Goal: Find contact information: Find contact information

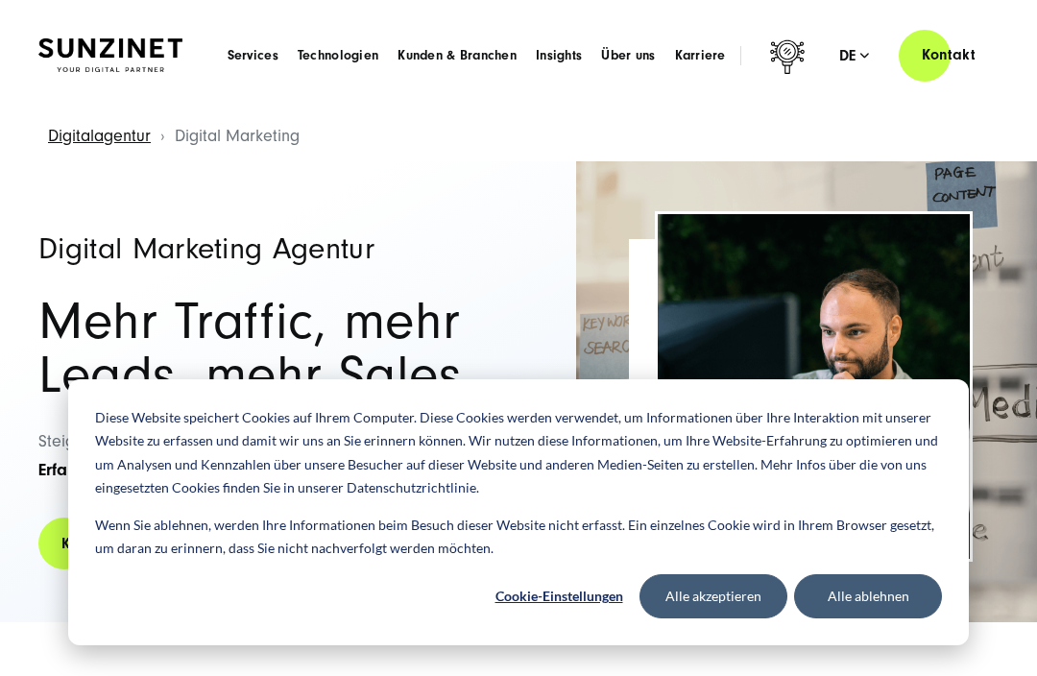
click at [945, 66] on link "Kontakt" at bounding box center [948, 55] width 100 height 55
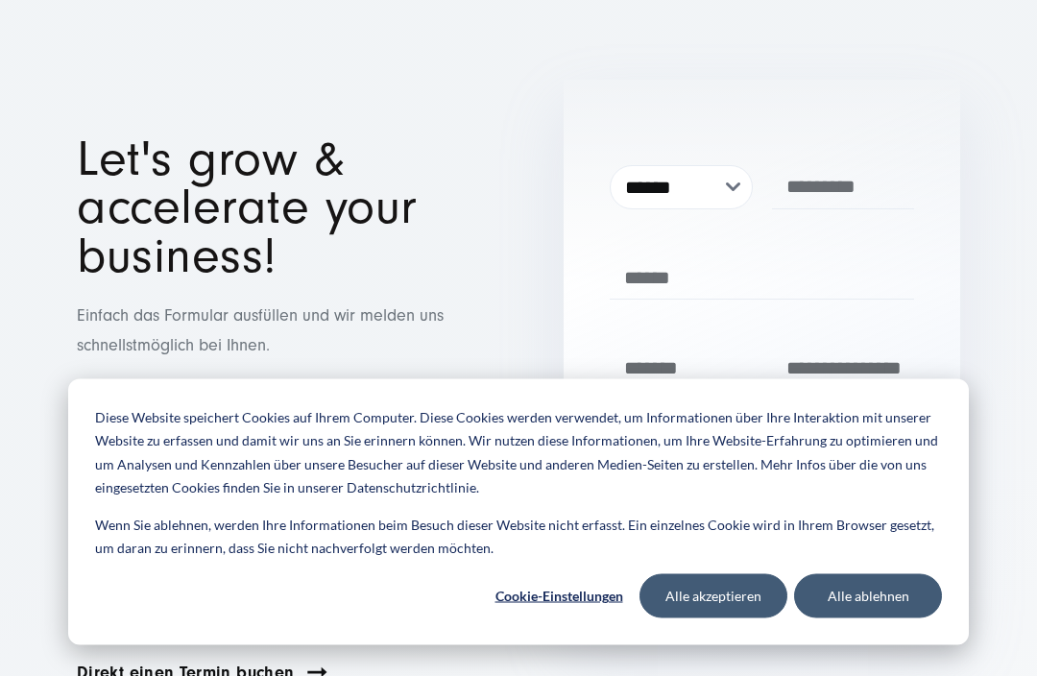
scroll to position [83, 0]
click at [724, 618] on button "Alle akzeptieren" at bounding box center [713, 596] width 148 height 44
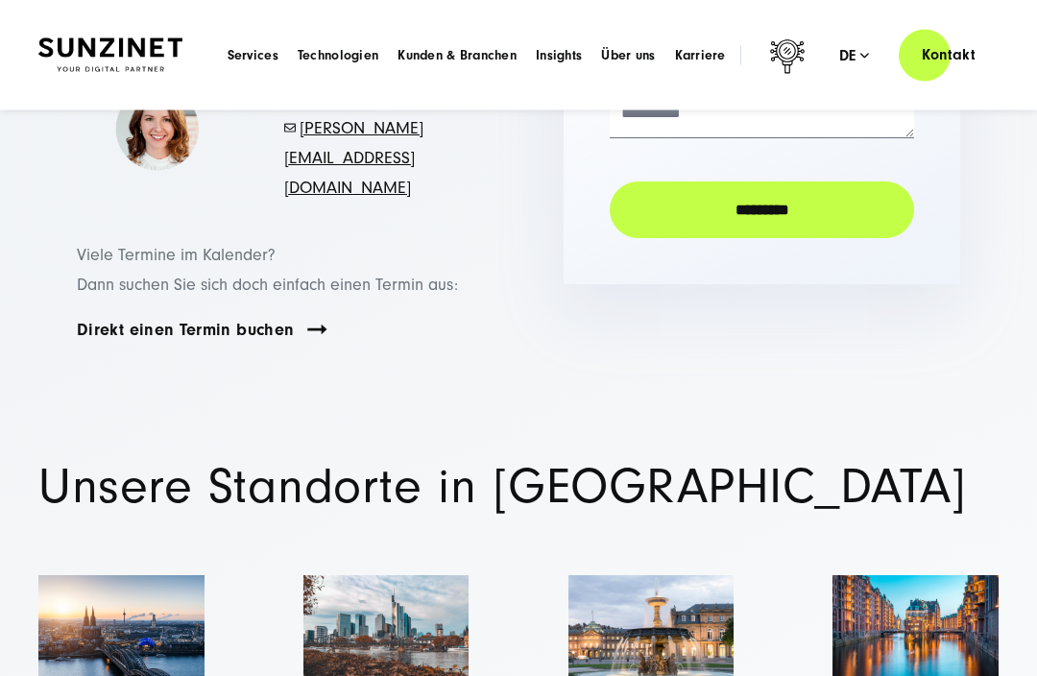
scroll to position [416, 0]
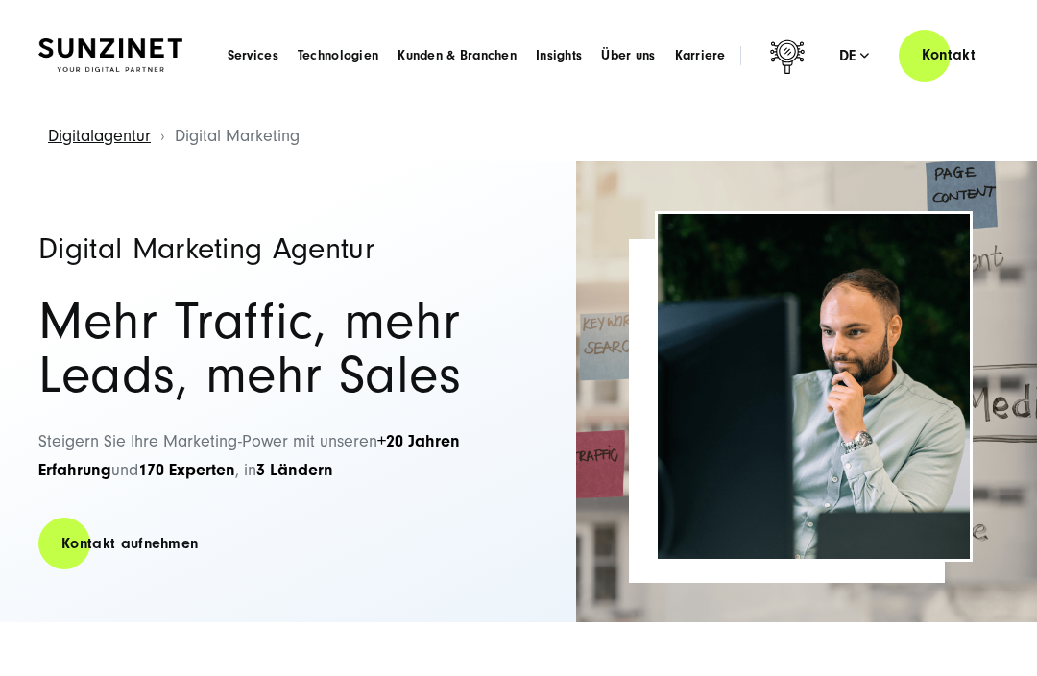
click at [946, 71] on link "Kontakt" at bounding box center [948, 55] width 100 height 55
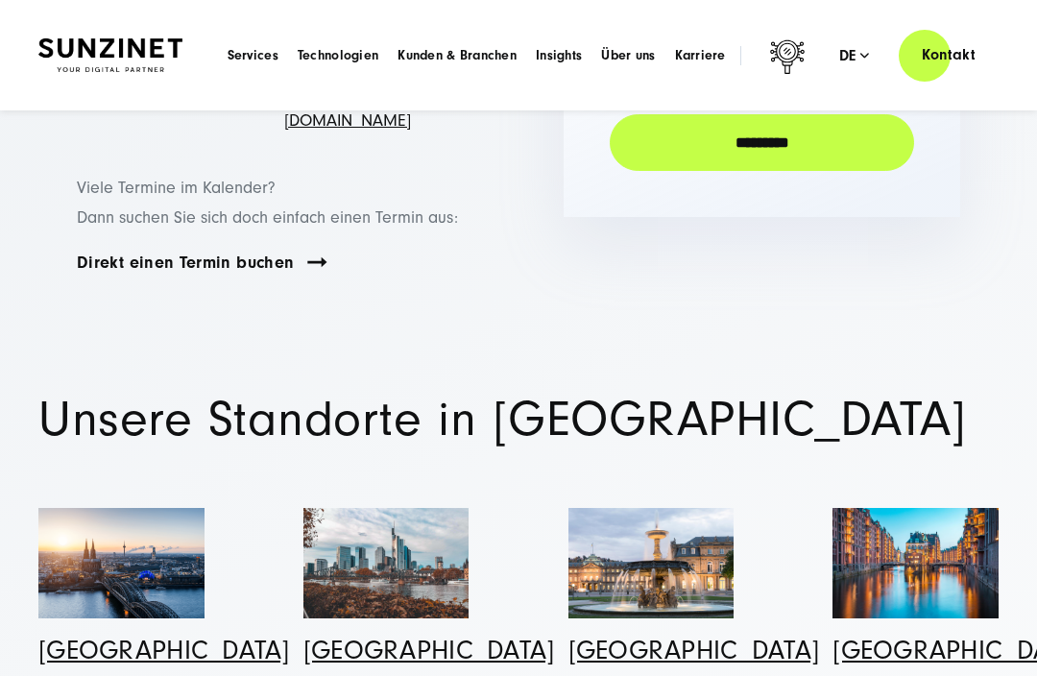
scroll to position [479, 0]
